Goal: Task Accomplishment & Management: Use online tool/utility

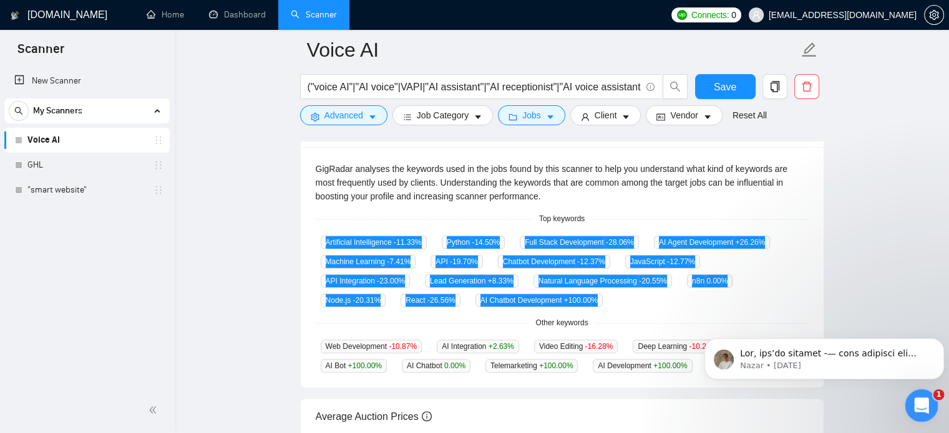
click at [916, 402] on icon "Open Intercom Messenger" at bounding box center [919, 404] width 21 height 21
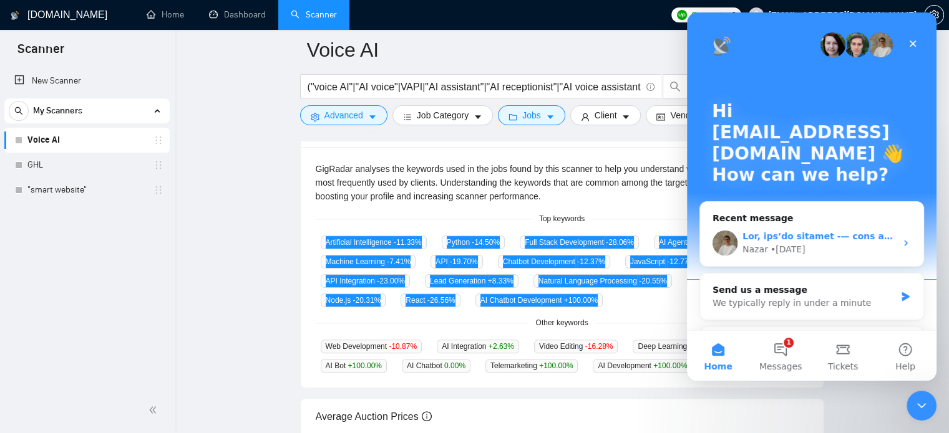
click at [809, 255] on div "Nazar • [DATE]" at bounding box center [818, 249] width 153 height 13
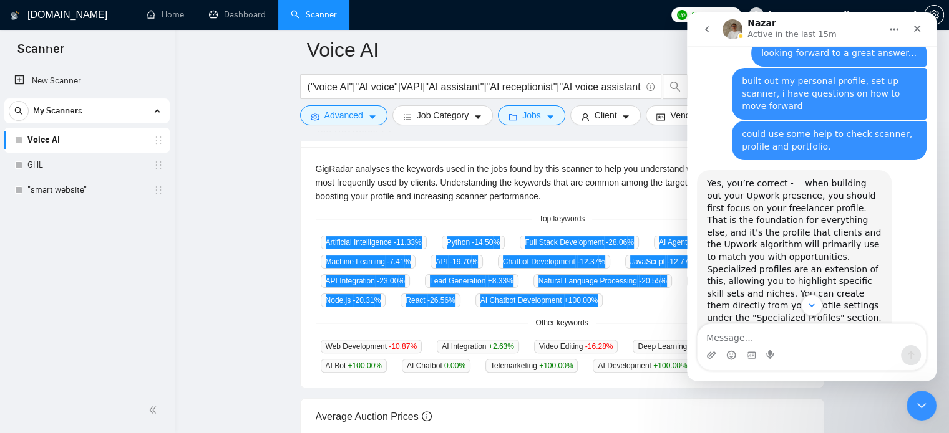
scroll to position [1163, 0]
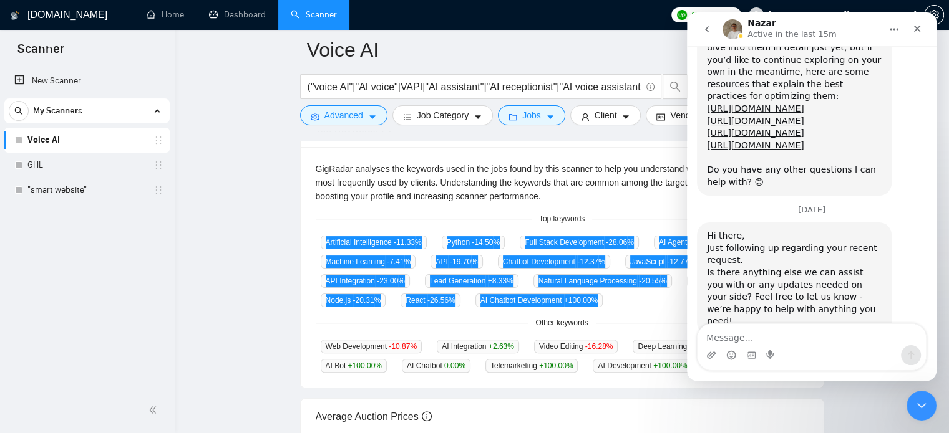
click at [776, 336] on textarea "Message…" at bounding box center [811, 334] width 228 height 21
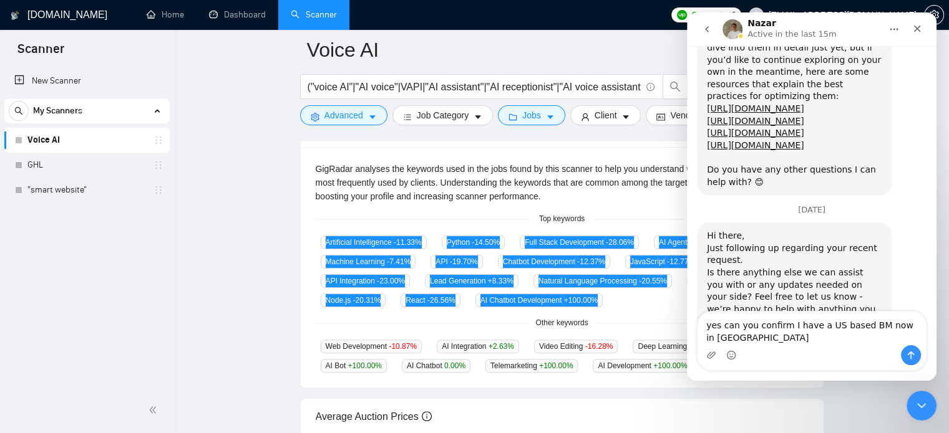
scroll to position [1176, 0]
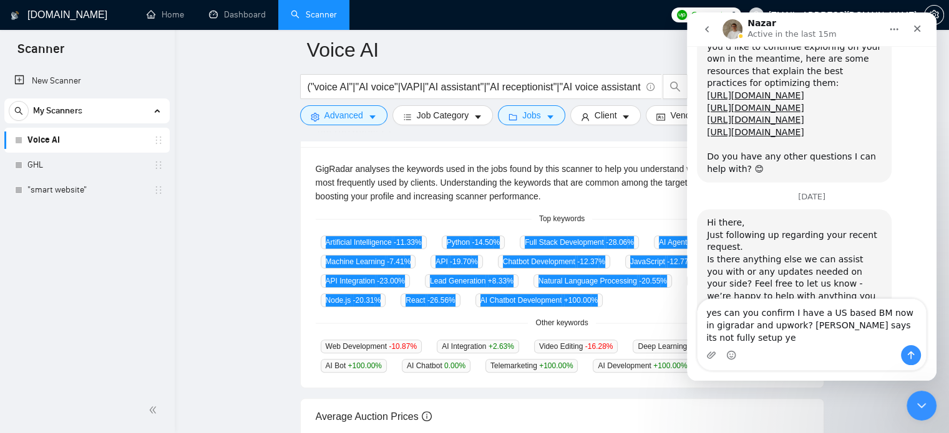
type textarea "yes can you confirm I have a US based BM now in gigradar and upwork? [PERSON_NA…"
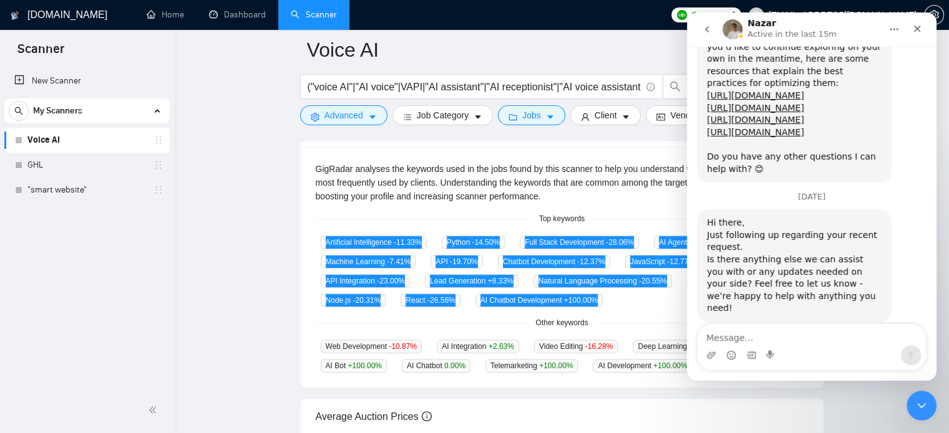
scroll to position [1225, 0]
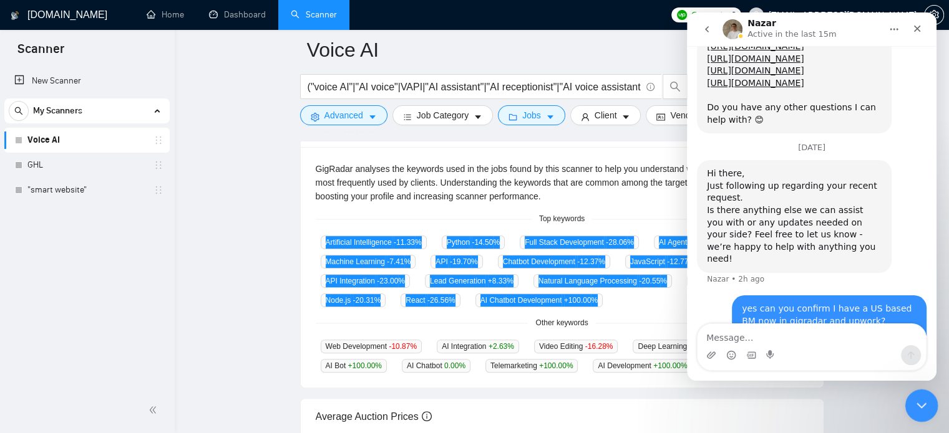
click at [927, 406] on div "Close Intercom Messenger" at bounding box center [919, 404] width 30 height 30
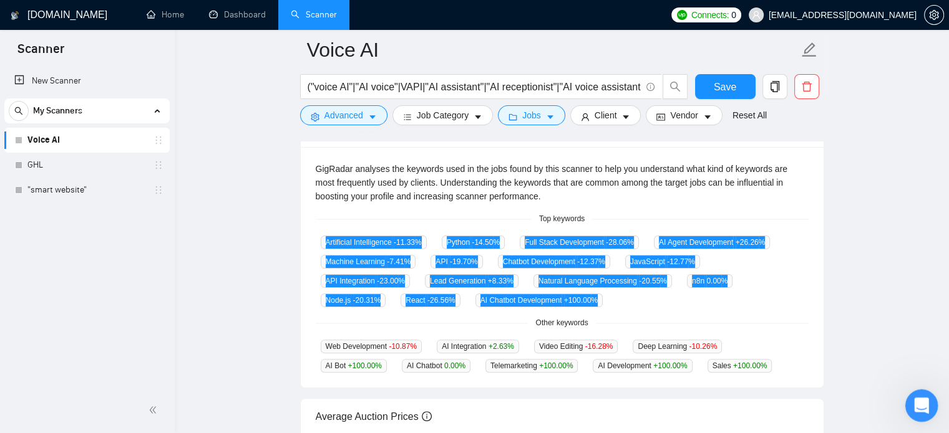
click at [924, 400] on icon "Open Intercom Messenger" at bounding box center [919, 404] width 21 height 21
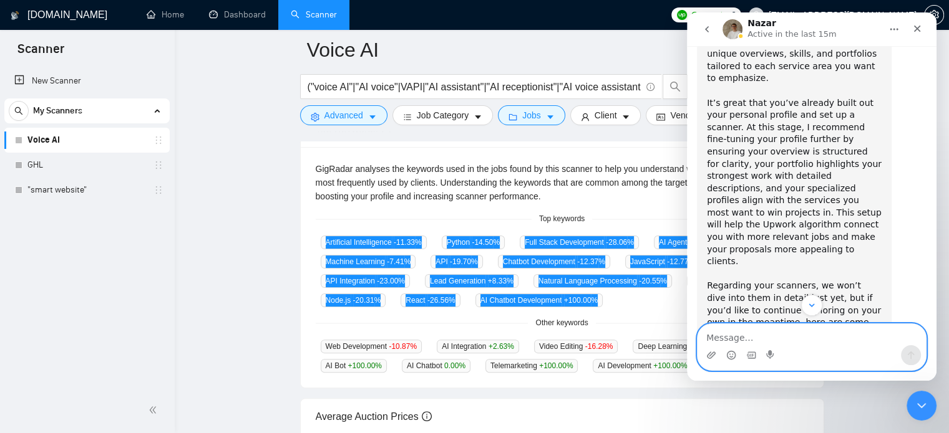
scroll to position [914, 0]
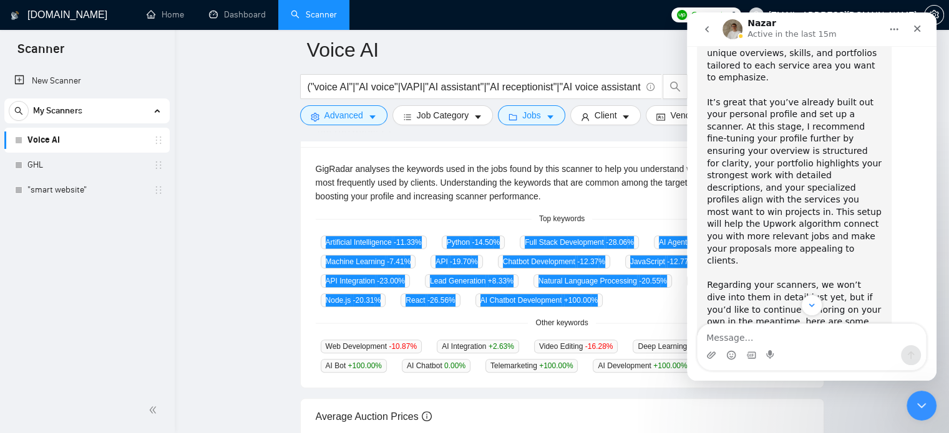
click at [786, 354] on link "[URL][DOMAIN_NAME]" at bounding box center [755, 359] width 97 height 10
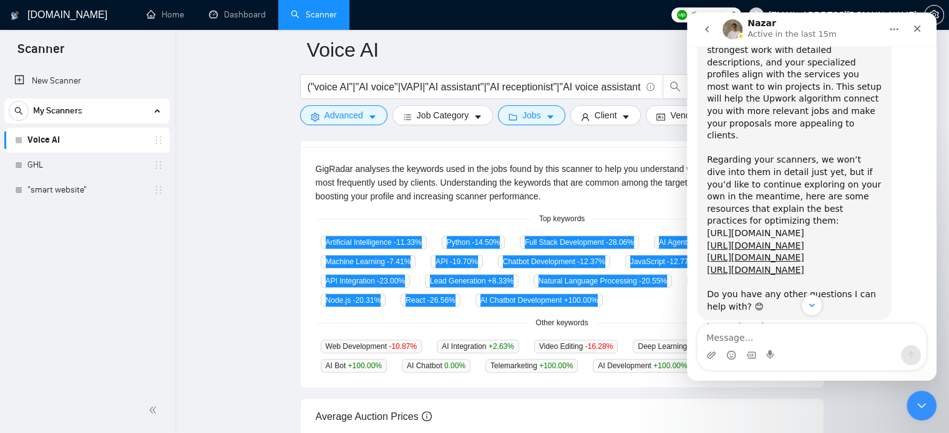
scroll to position [1068, 0]
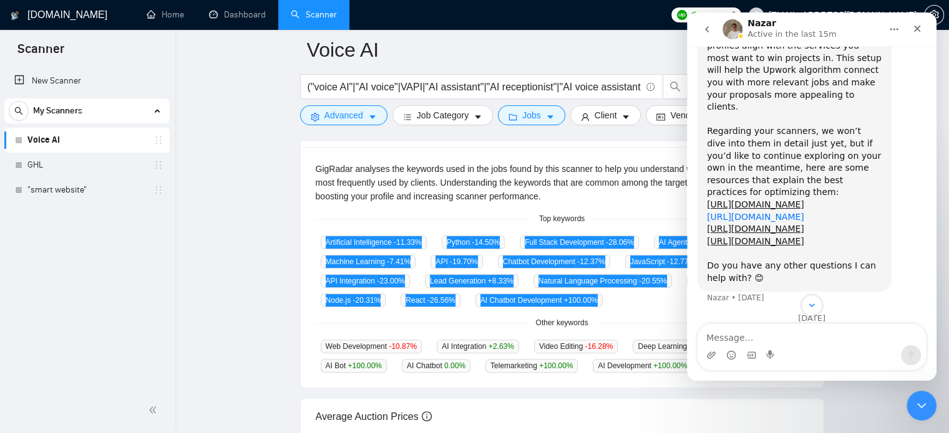
click at [772, 212] on link "[URL][DOMAIN_NAME]" at bounding box center [755, 217] width 97 height 10
click at [752, 224] on link "[URL][DOMAIN_NAME]" at bounding box center [755, 229] width 97 height 10
click at [922, 405] on icon "Close Intercom Messenger" at bounding box center [919, 404] width 15 height 15
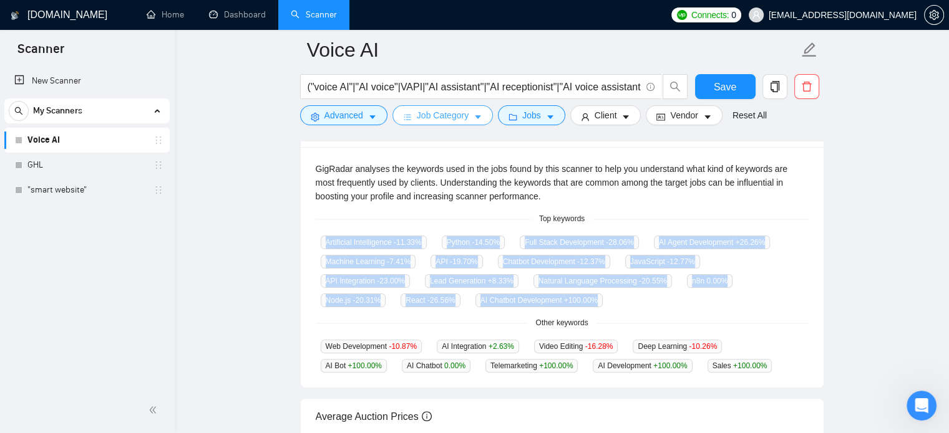
click at [476, 114] on icon "caret-down" at bounding box center [477, 117] width 9 height 9
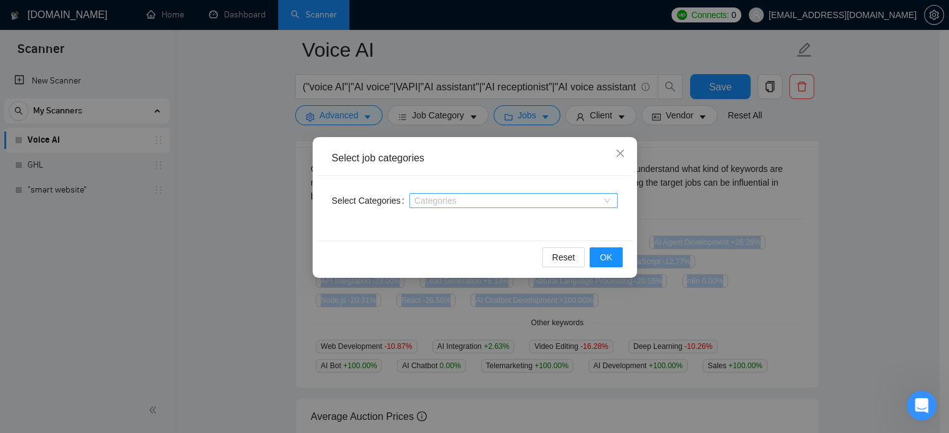
click at [488, 205] on div at bounding box center [507, 201] width 190 height 10
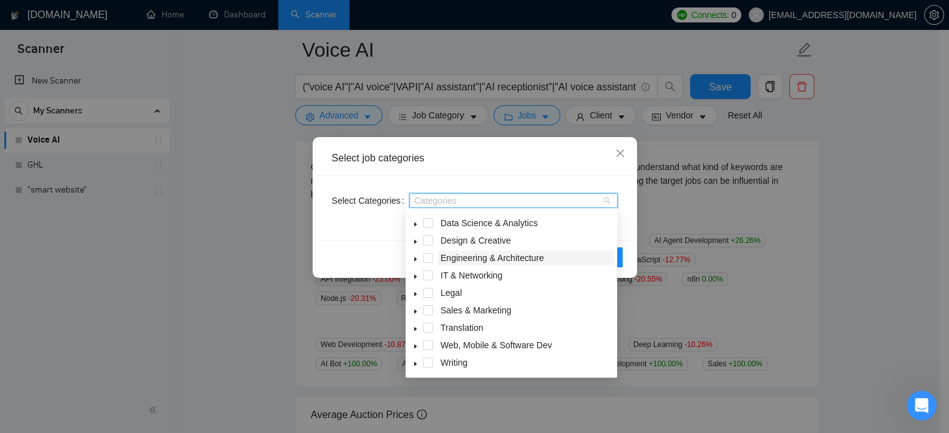
scroll to position [264, 0]
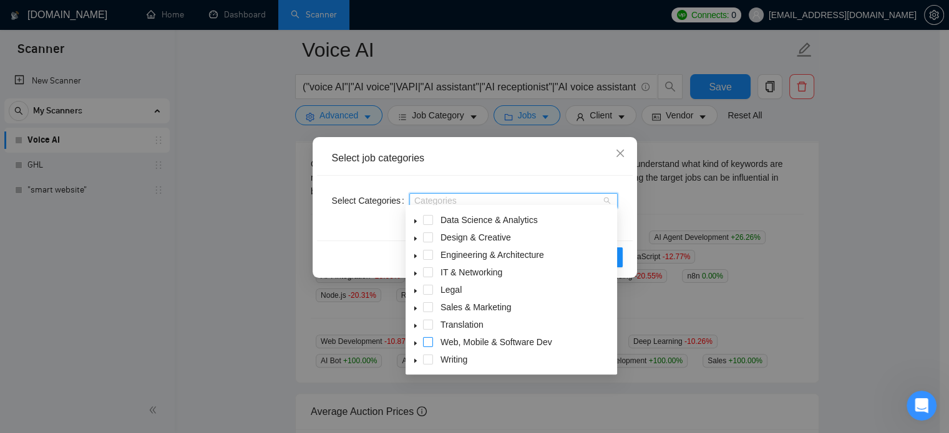
click at [428, 341] on span at bounding box center [428, 342] width 10 height 10
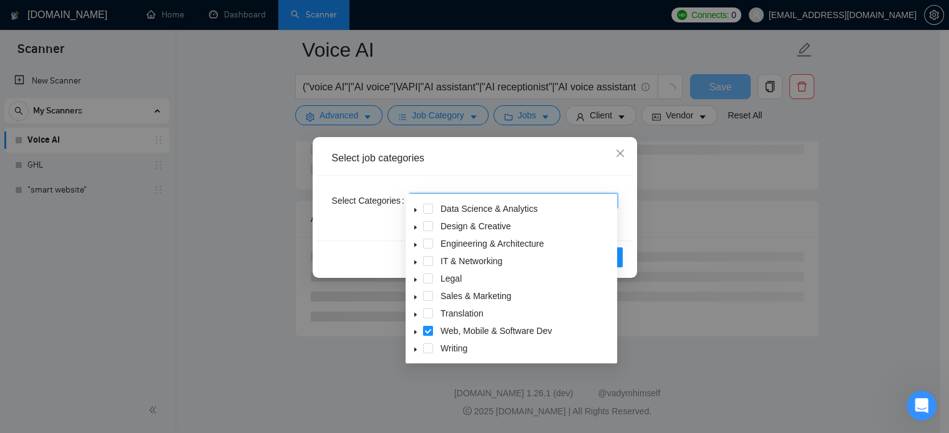
scroll to position [273, 0]
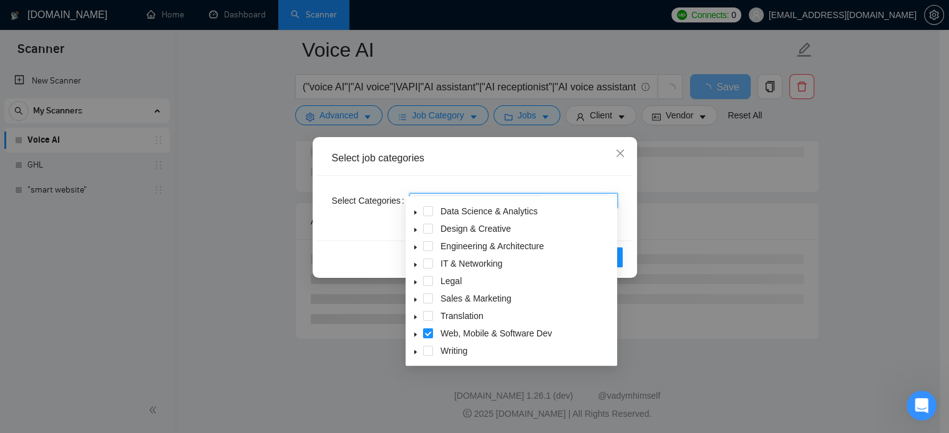
click at [414, 334] on icon "caret-down" at bounding box center [415, 335] width 2 height 4
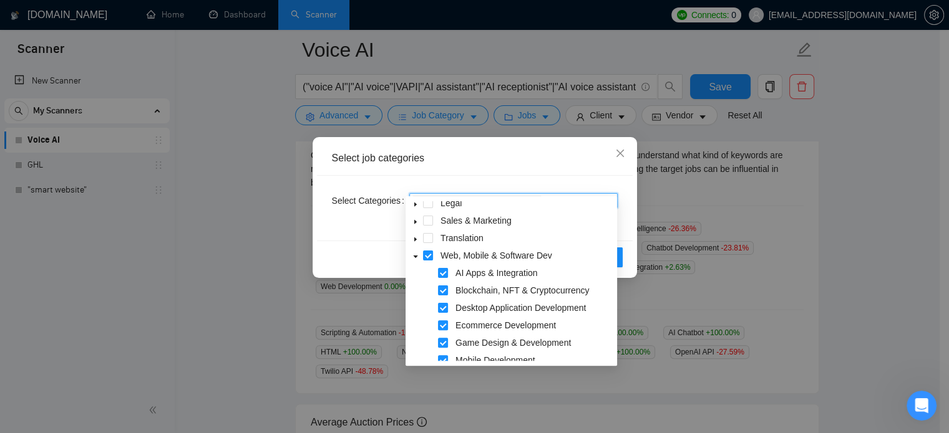
scroll to position [126, 0]
click at [413, 256] on icon "caret-down" at bounding box center [415, 259] width 6 height 6
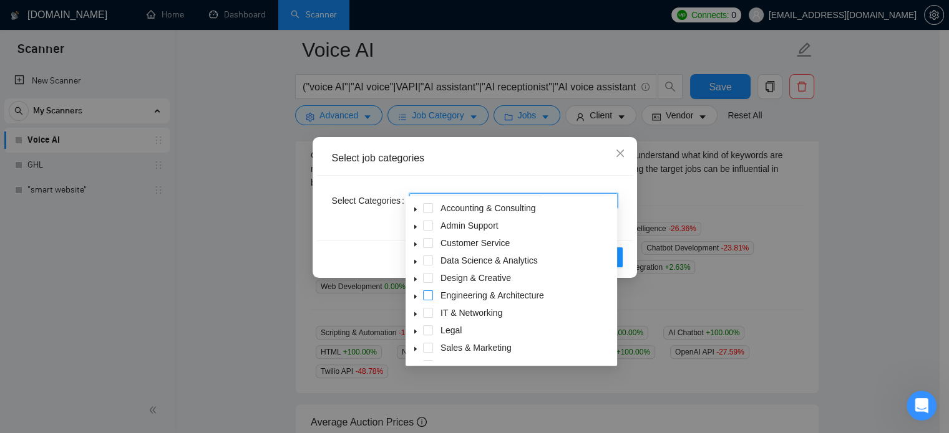
scroll to position [0, 0]
click at [414, 228] on icon "caret-down" at bounding box center [415, 228] width 2 height 4
click at [414, 228] on icon "caret-down" at bounding box center [416, 227] width 4 height 2
click at [415, 248] on icon "caret-down" at bounding box center [415, 245] width 6 height 6
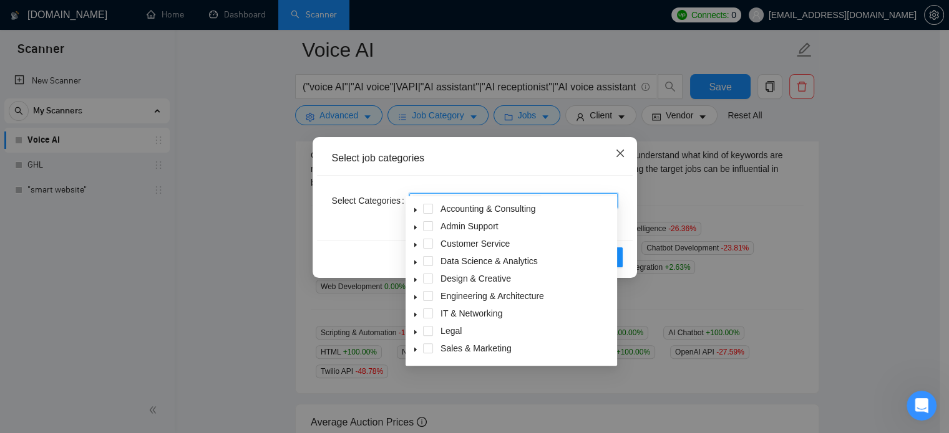
click at [619, 152] on icon "close" at bounding box center [620, 153] width 10 height 10
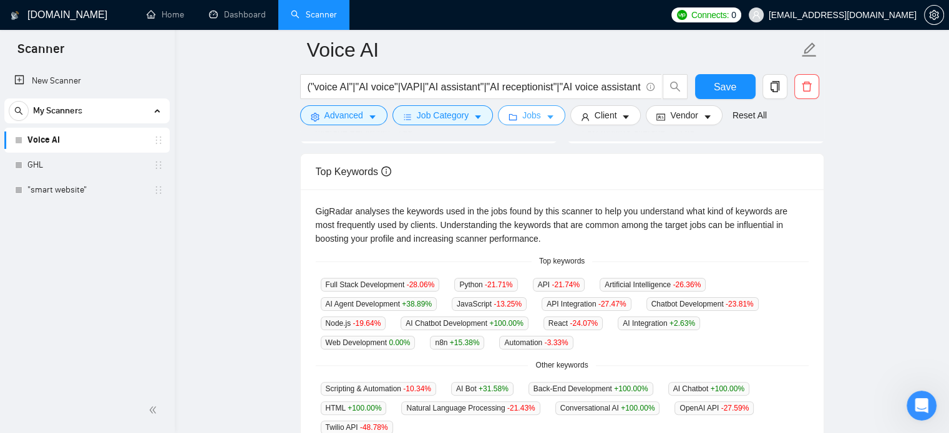
scroll to position [215, 0]
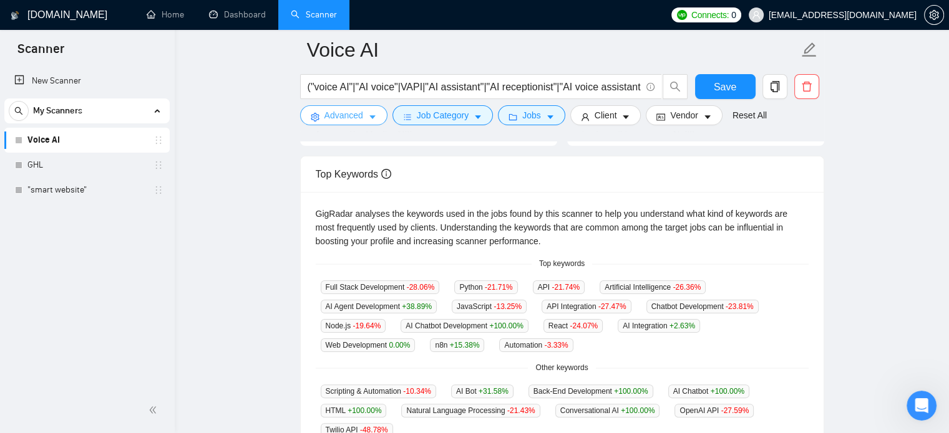
click at [342, 124] on button "Advanced" at bounding box center [343, 115] width 87 height 20
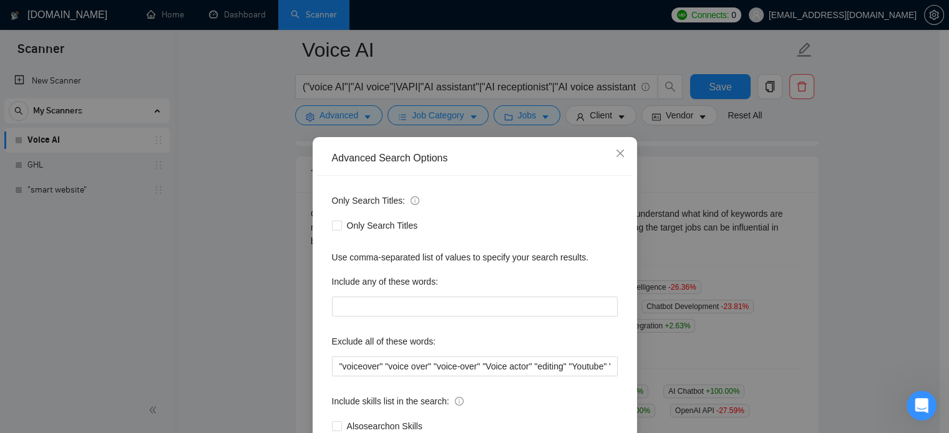
scroll to position [1785, 0]
click at [617, 153] on icon "close" at bounding box center [620, 153] width 10 height 10
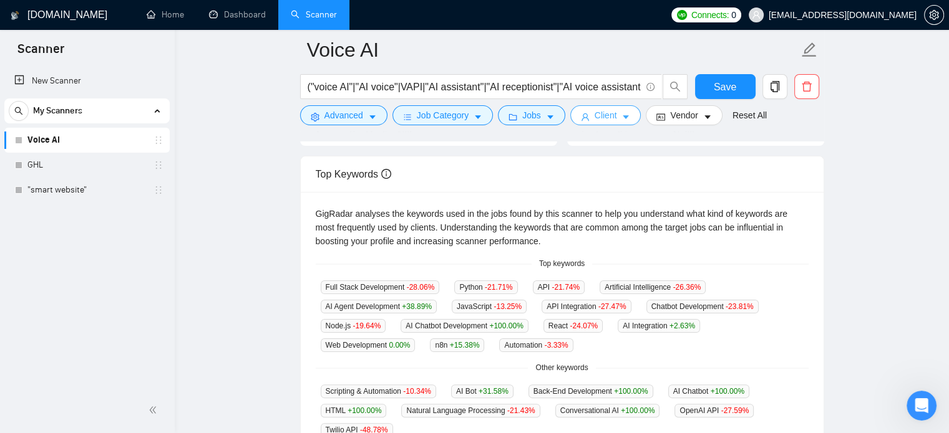
click at [621, 116] on icon "caret-down" at bounding box center [625, 117] width 9 height 9
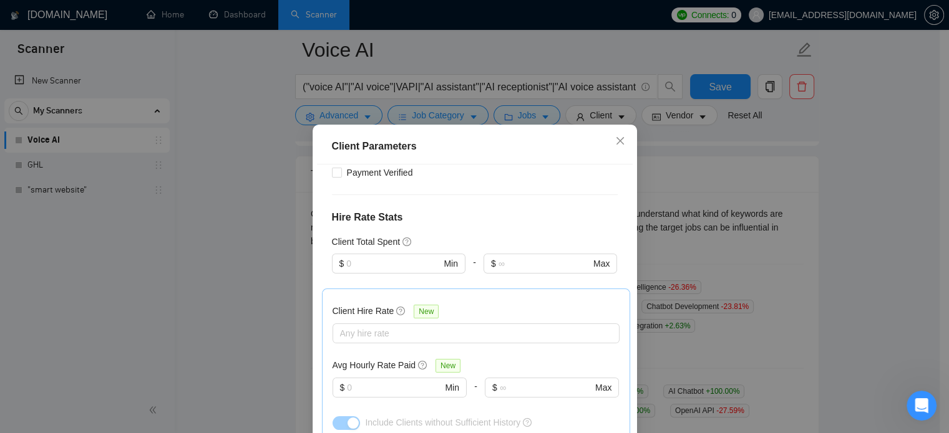
scroll to position [266, 0]
click at [619, 139] on icon "close" at bounding box center [620, 141] width 10 height 10
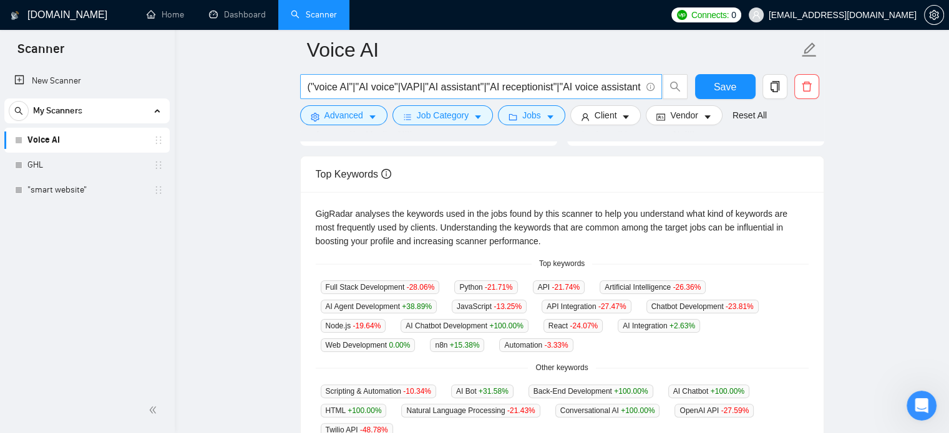
click at [522, 82] on input "("voice AI"|"AI voice"|VAPI|"AI assistant"|"AI receptionist"|"AI voice assistan…" at bounding box center [473, 87] width 333 height 16
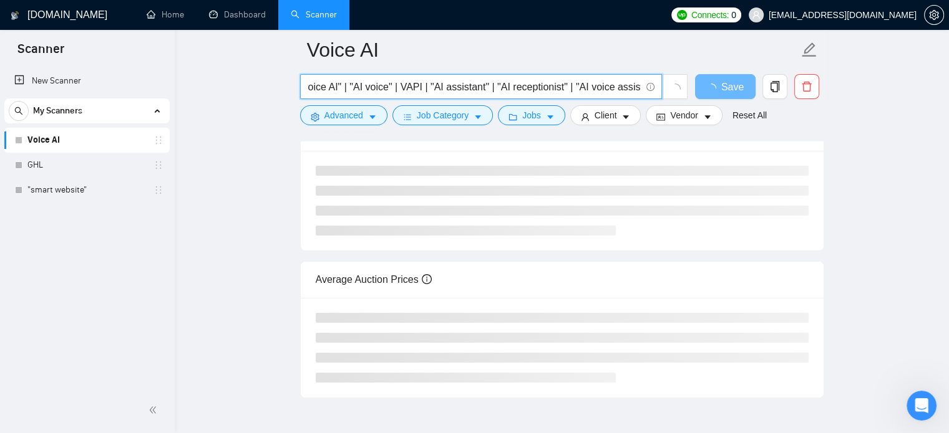
scroll to position [0, 0]
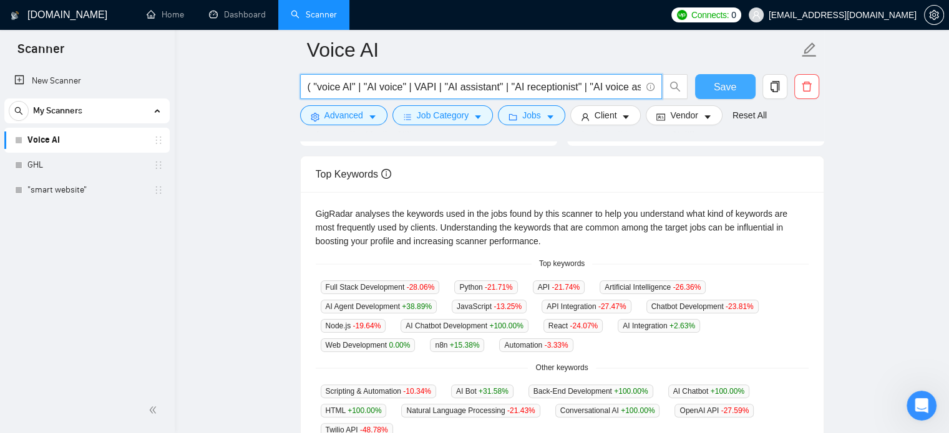
type input "( "voice AI" | "AI voice" | VAPI | "AI assistant" | "AI receptionist" | "AI voi…"
click at [723, 85] on span "Save" at bounding box center [725, 87] width 22 height 16
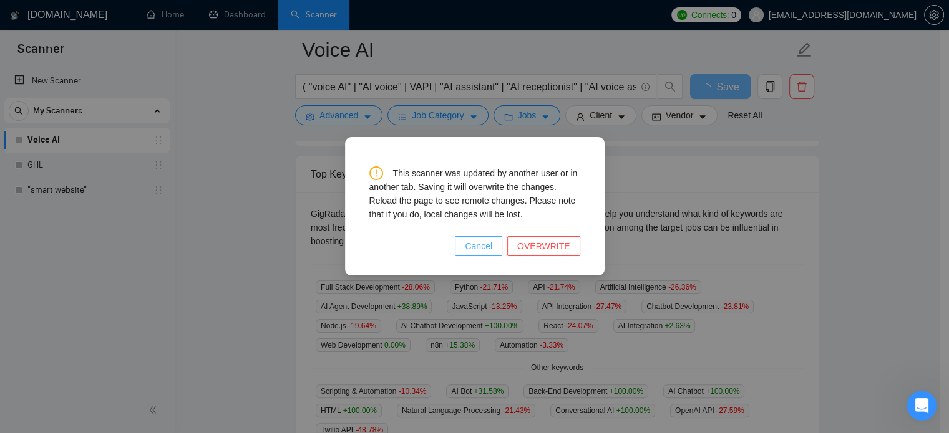
click at [470, 246] on button "Cancel" at bounding box center [478, 246] width 47 height 20
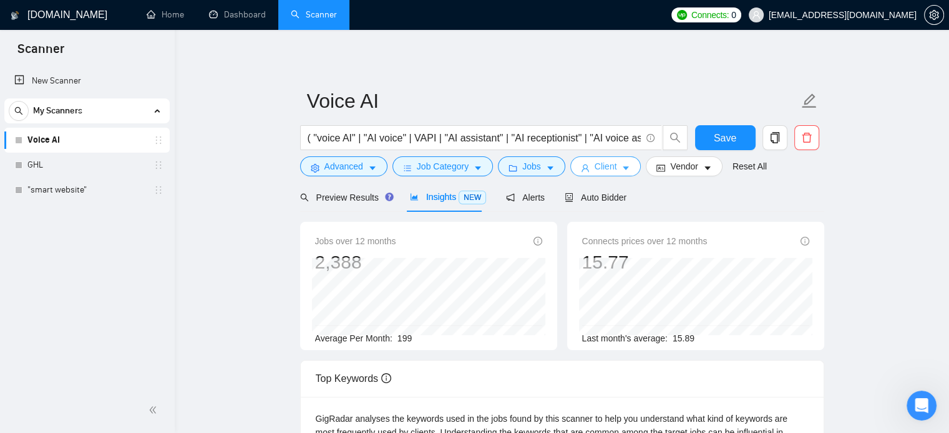
click at [607, 165] on span "Client" at bounding box center [605, 167] width 22 height 14
